Goal: Check status: Check status

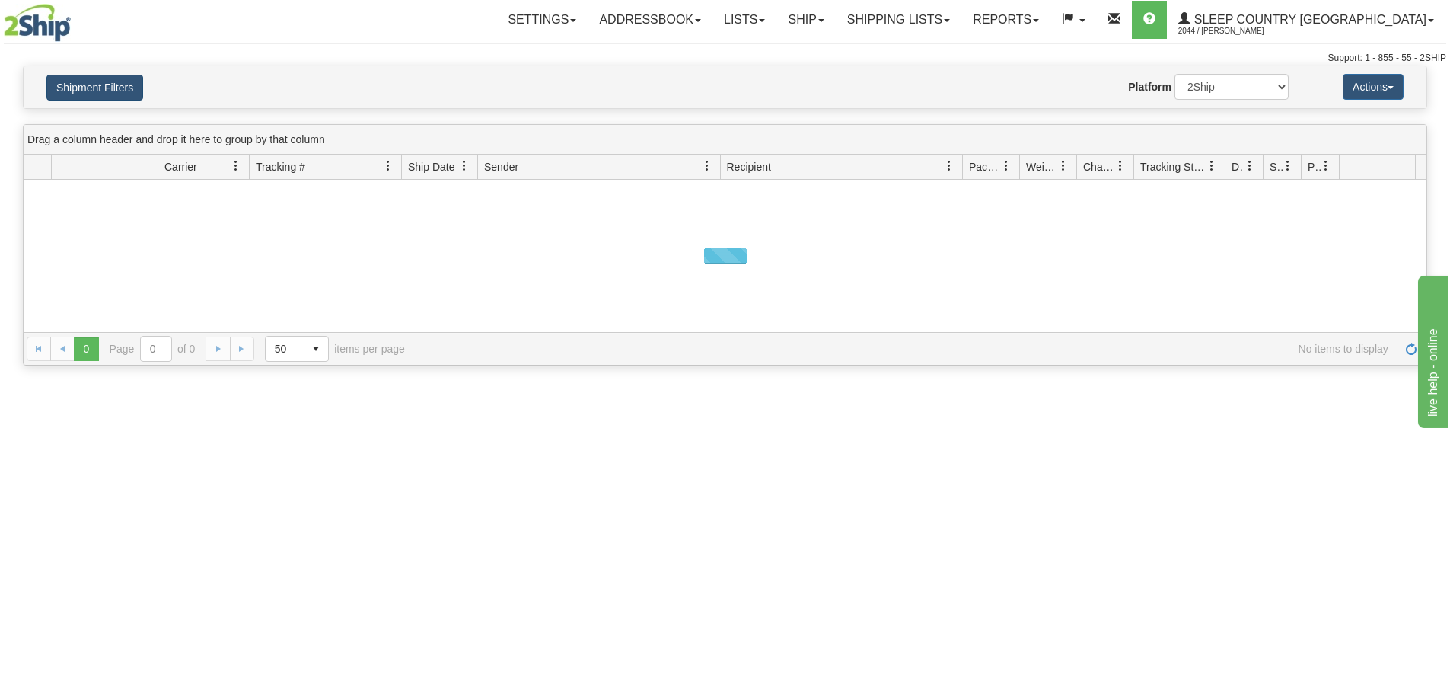
click at [91, 80] on button "Shipment Filters" at bounding box center [94, 88] width 97 height 26
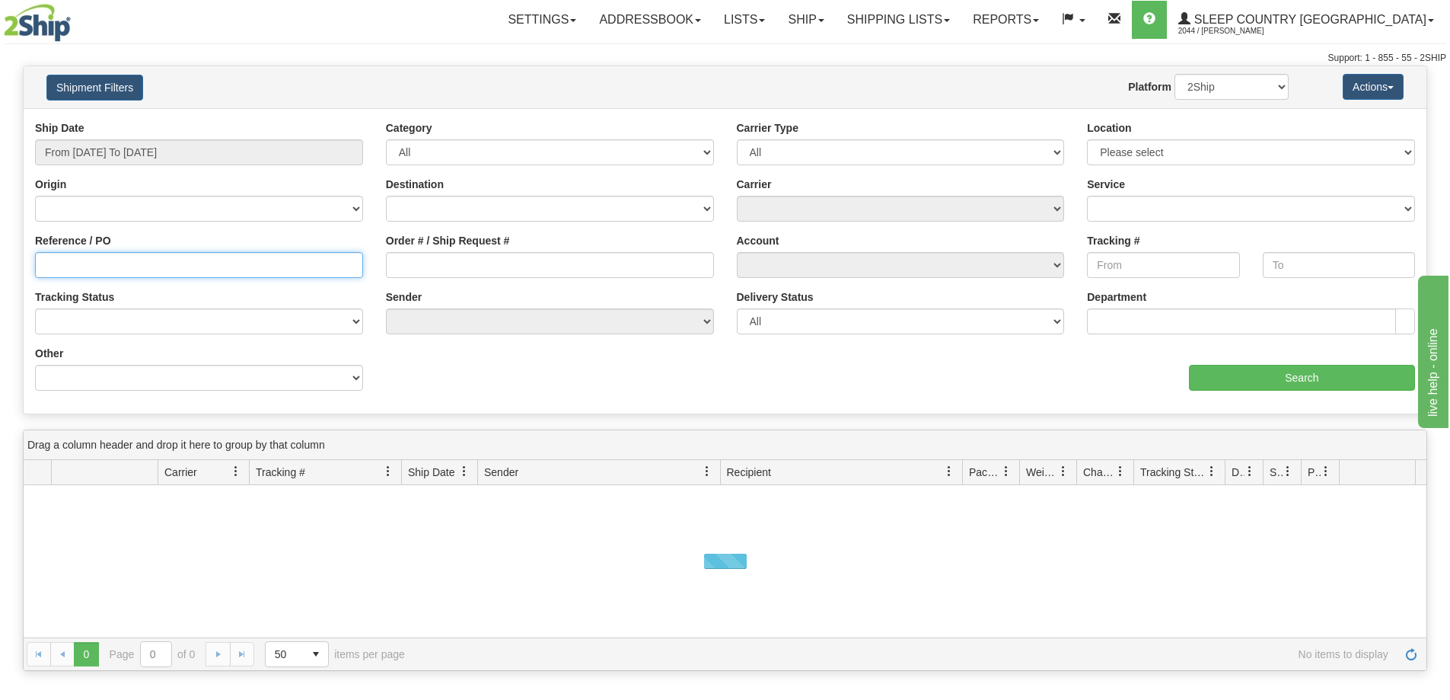
click at [270, 277] on input "Reference / PO" at bounding box center [199, 265] width 328 height 26
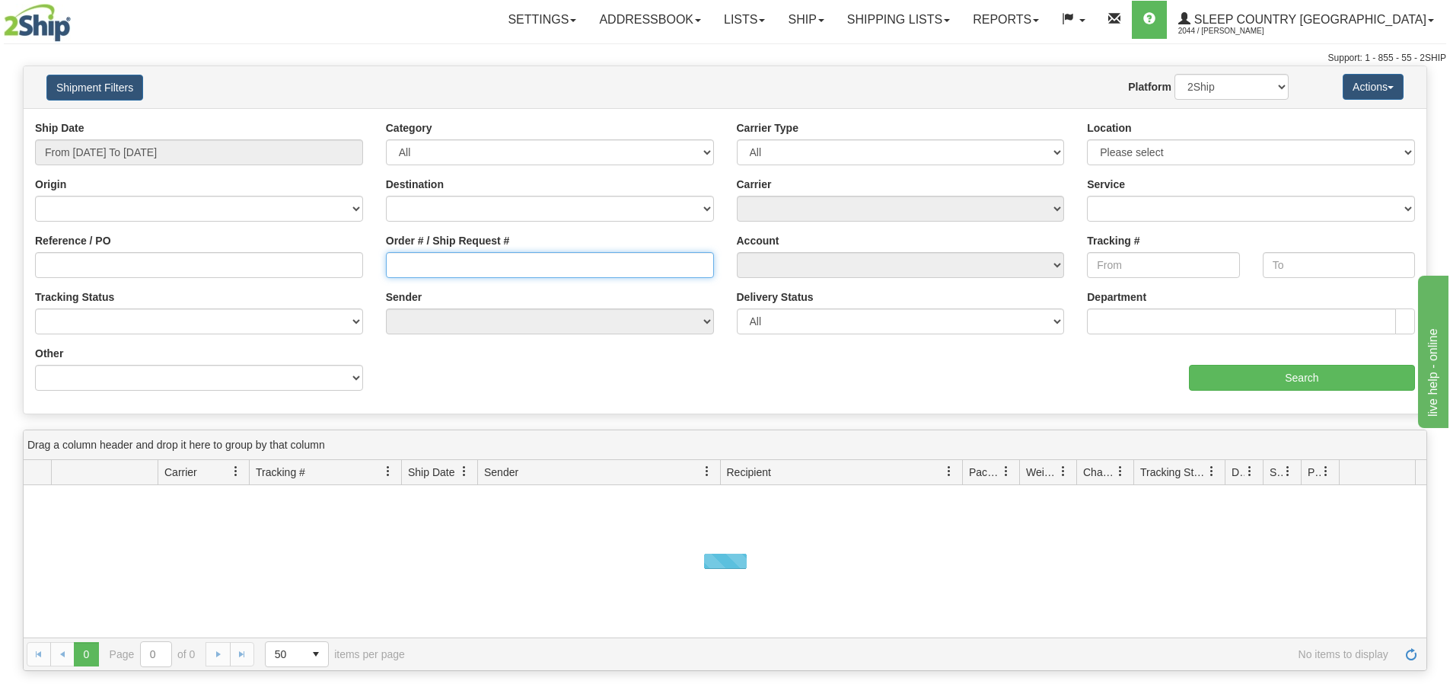
click at [432, 260] on input "Order # / Ship Request #" at bounding box center [550, 265] width 328 height 26
paste input "9000I080159"
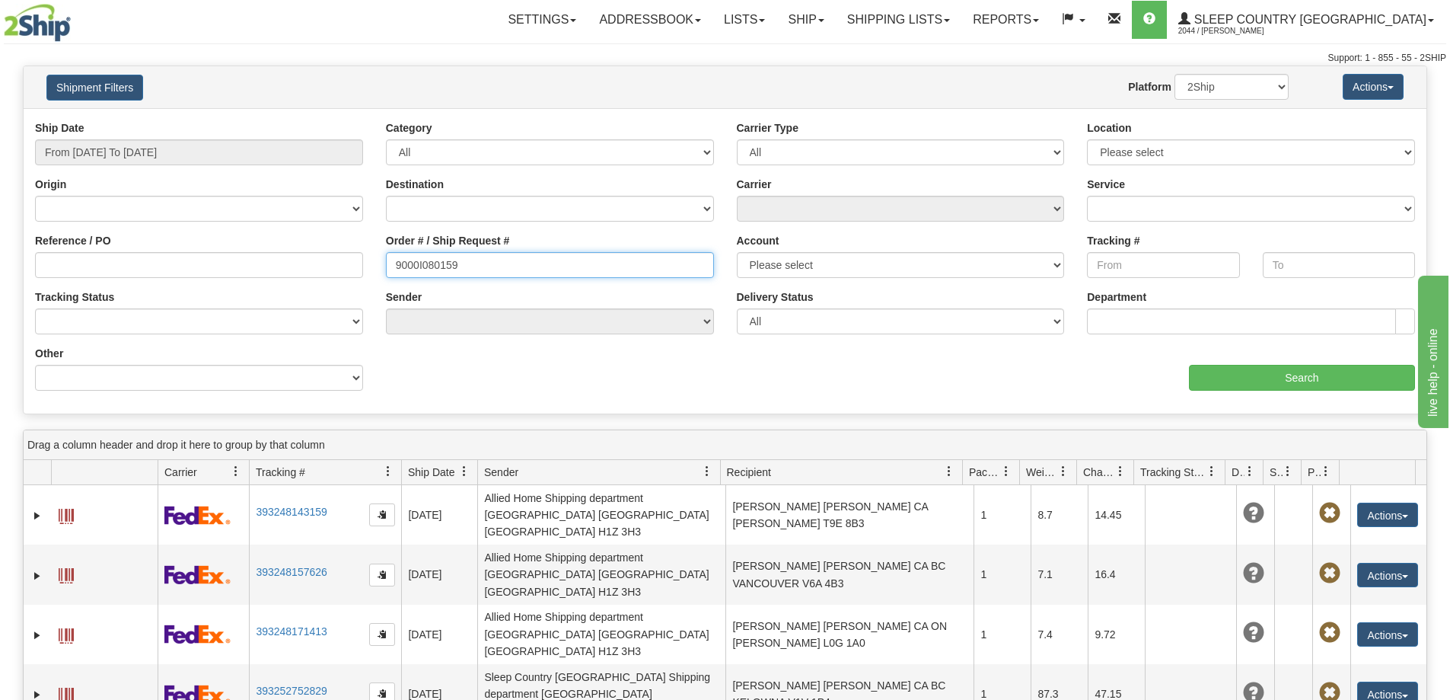
type input "9000I080159"
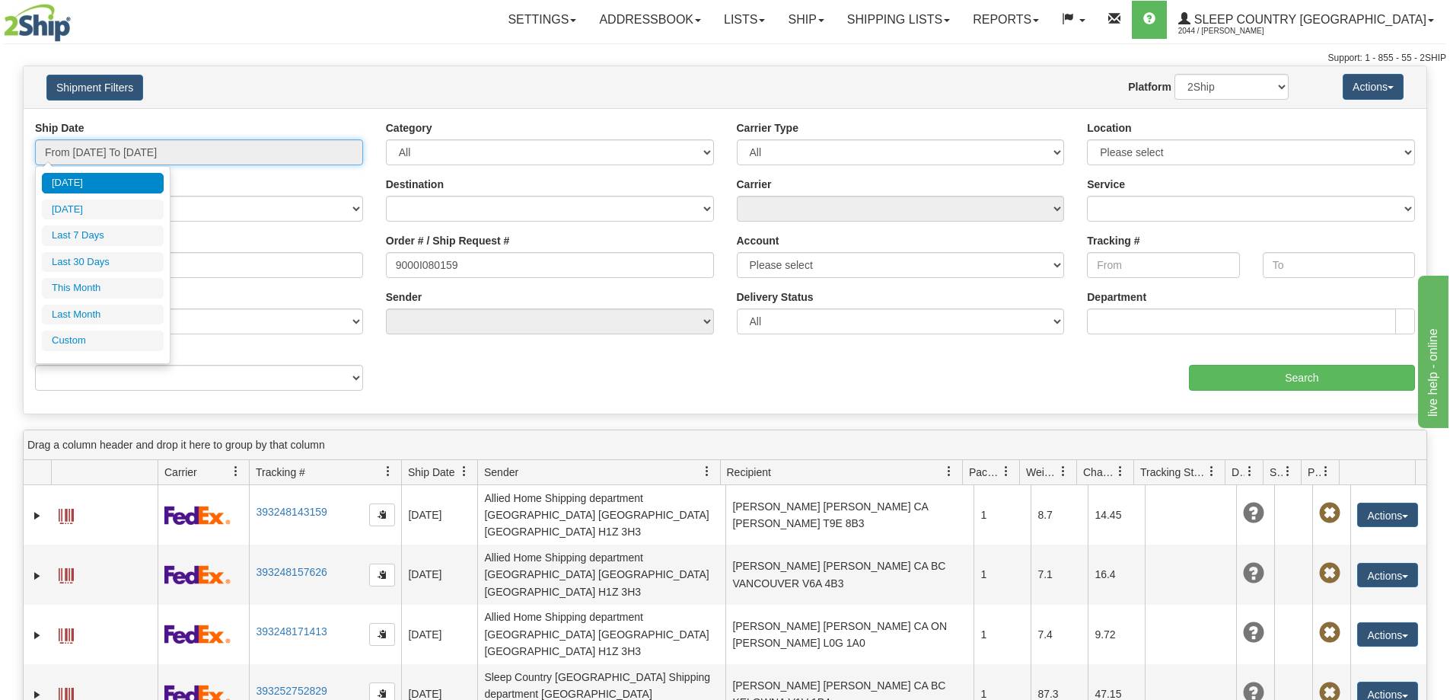
click at [292, 145] on input "From [DATE] To [DATE]" at bounding box center [199, 152] width 328 height 26
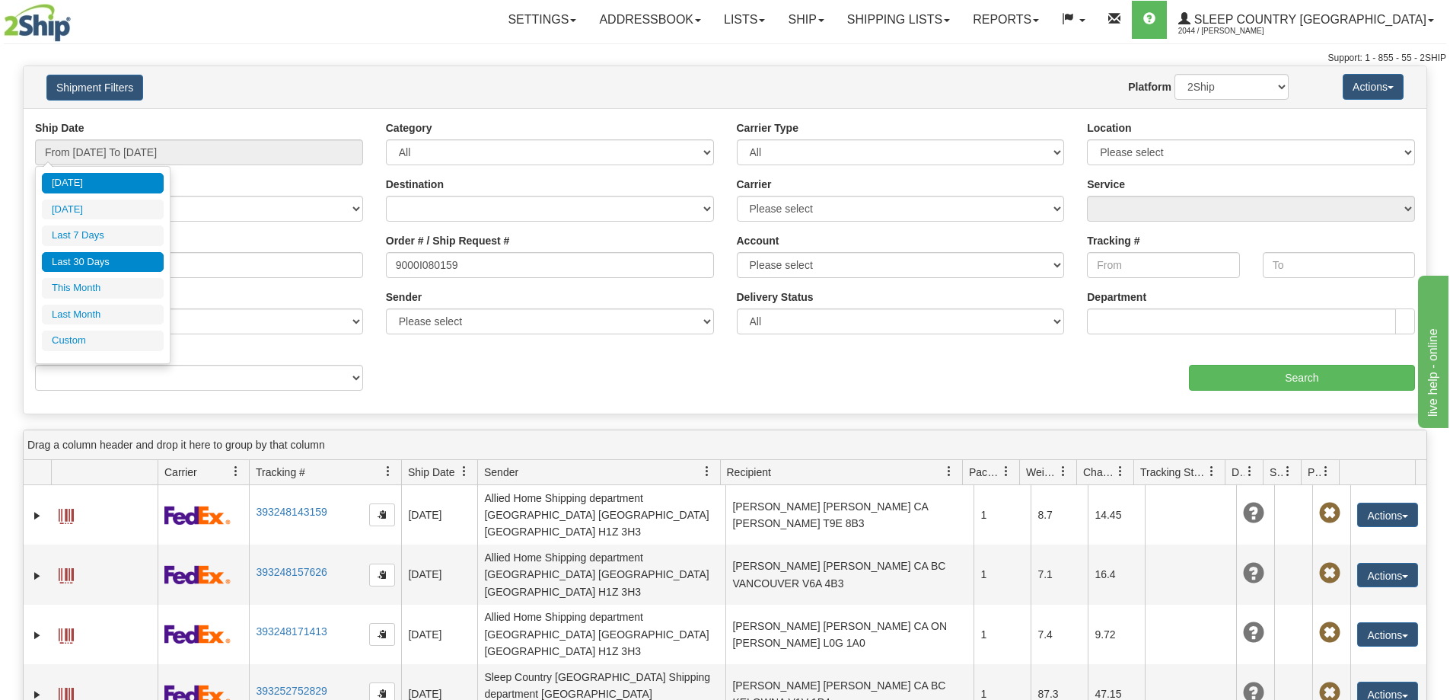
click at [122, 257] on li "Last 30 Days" at bounding box center [103, 262] width 122 height 21
type input "From [DATE] To [DATE]"
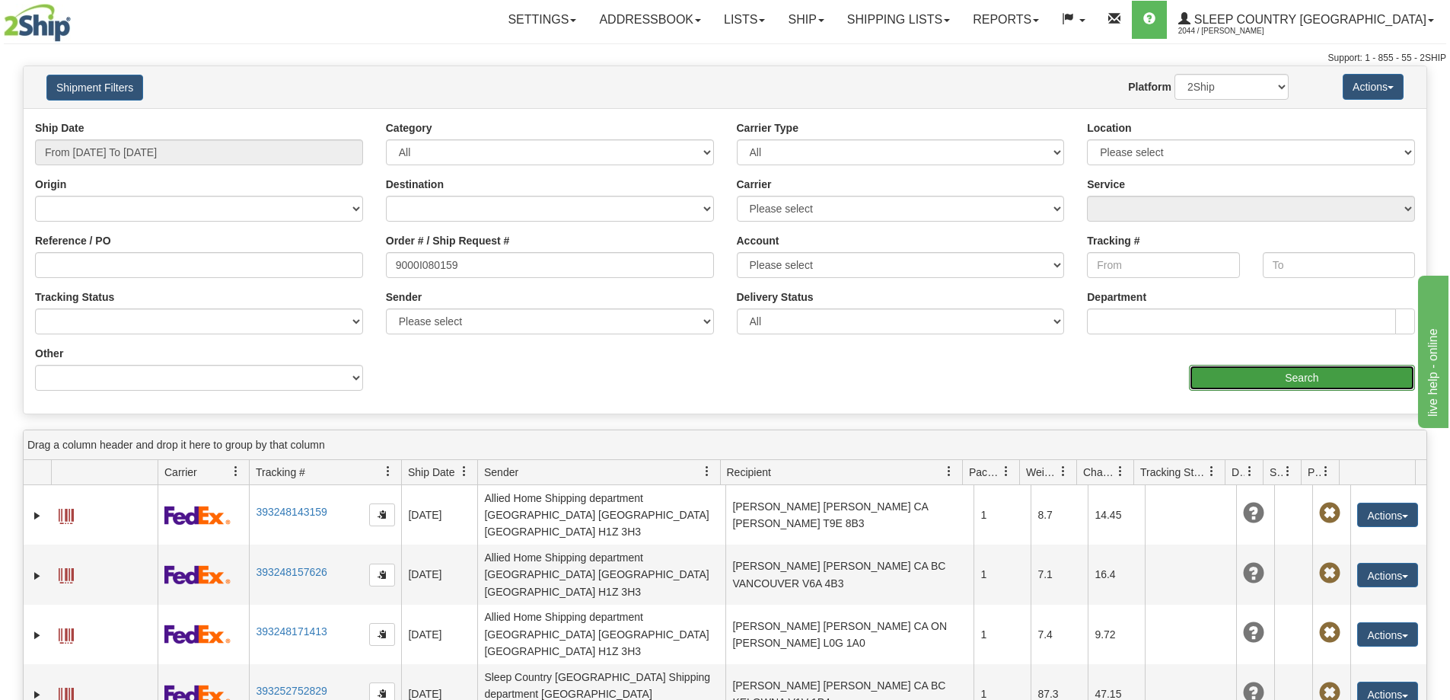
click at [1210, 365] on input "Search" at bounding box center [1302, 378] width 226 height 26
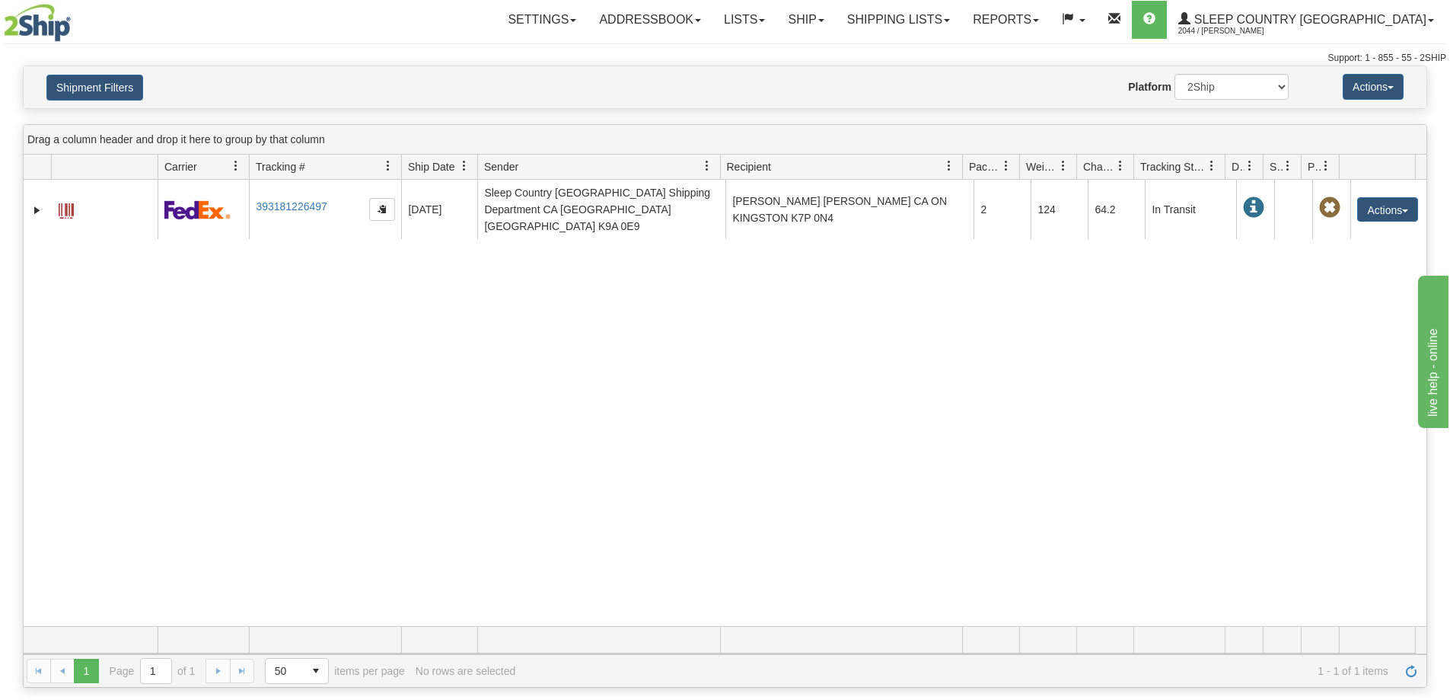
drag, startPoint x: 1123, startPoint y: 341, endPoint x: 1122, endPoint y: 395, distance: 54.1
click at [1123, 341] on div "31597933 2044 393181226497 [DATE] [DATE] 10:48:34 AM Sleep Country [GEOGRAPHIC_…" at bounding box center [725, 403] width 1403 height 446
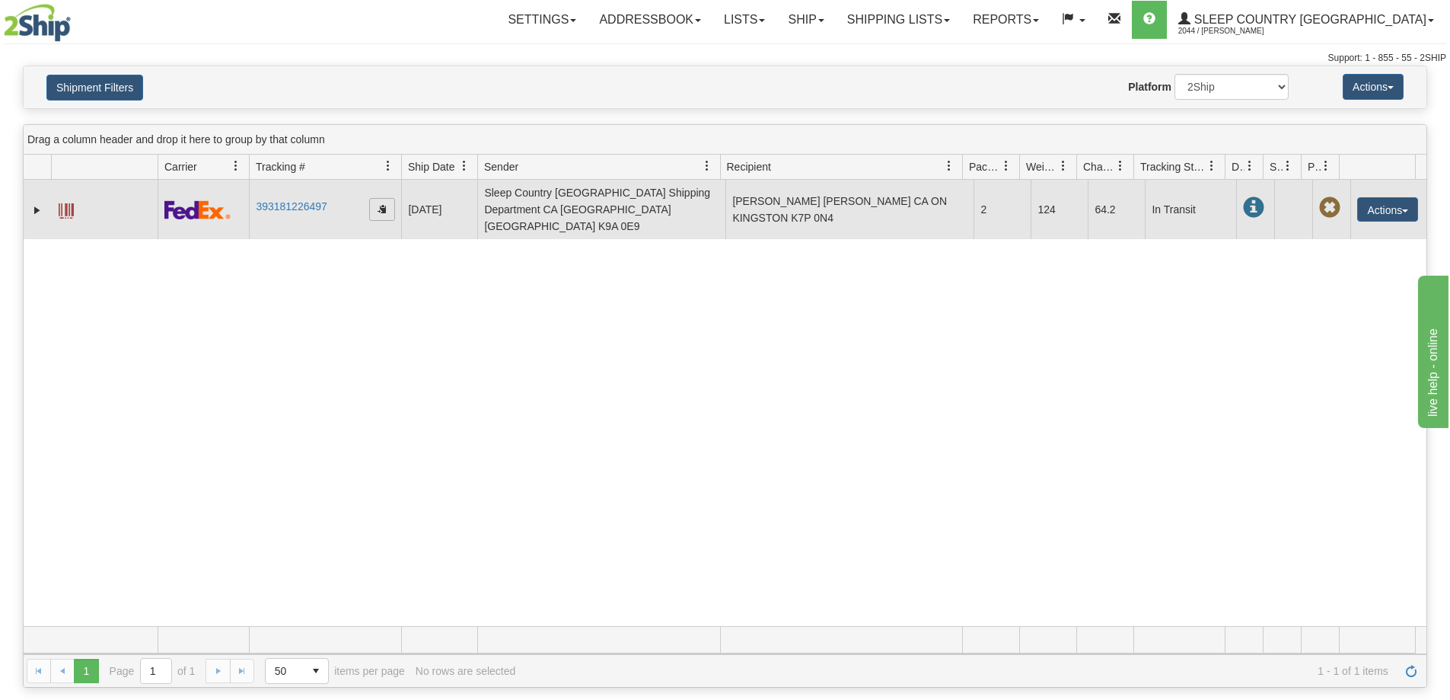
click at [381, 204] on span "button" at bounding box center [382, 208] width 9 height 9
